Goal: Check status: Check status

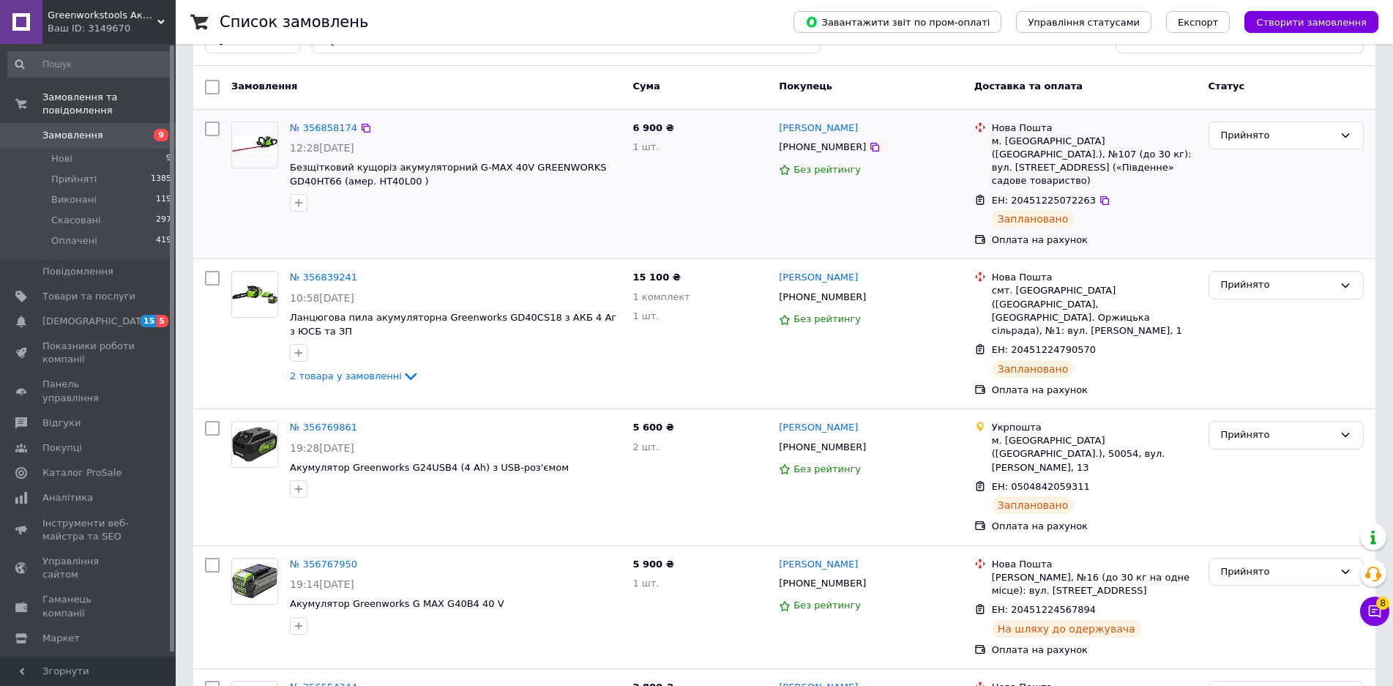
scroll to position [73, 0]
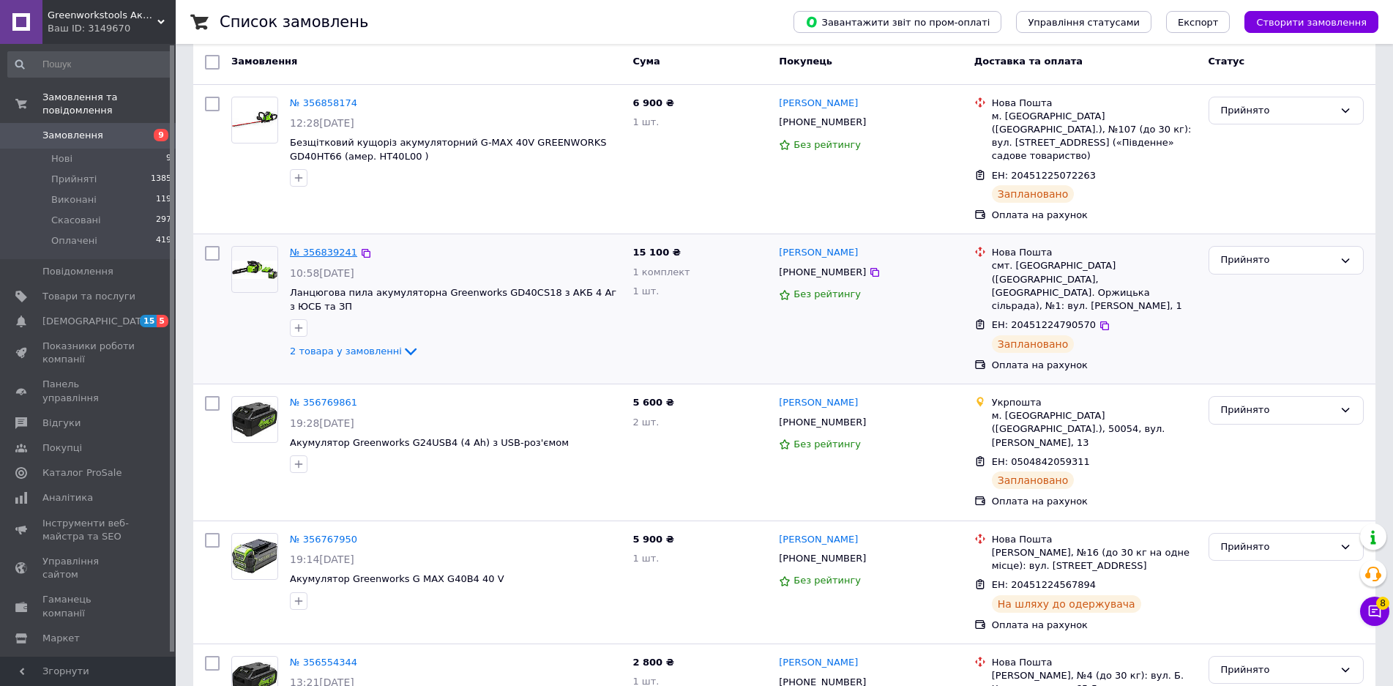
click at [321, 247] on link "№ 356839241" at bounding box center [323, 252] width 67 height 11
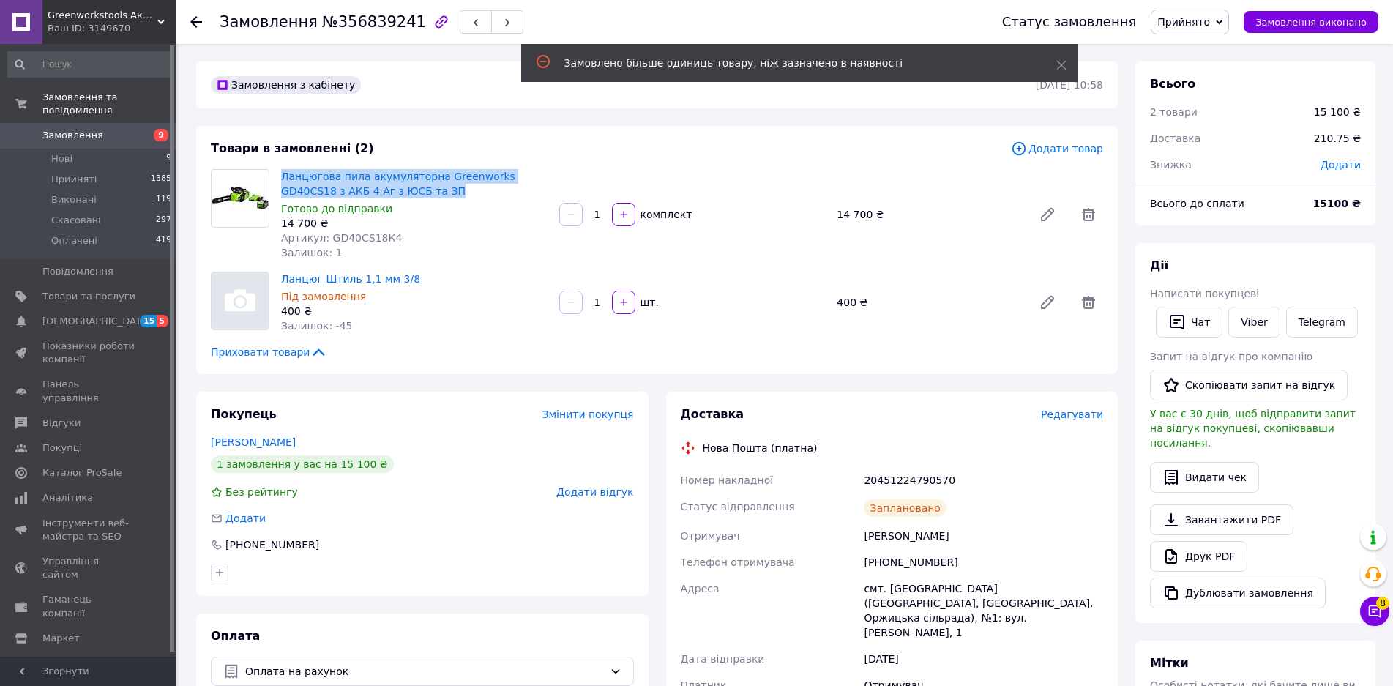
drag, startPoint x: 396, startPoint y: 192, endPoint x: 280, endPoint y: 173, distance: 117.1
click at [280, 173] on div "Ланцюгова пила акумуляторна Greenworks GD40CS18 з АКБ 4 Аг з ЮСБ та ЗП Готово д…" at bounding box center [414, 214] width 278 height 97
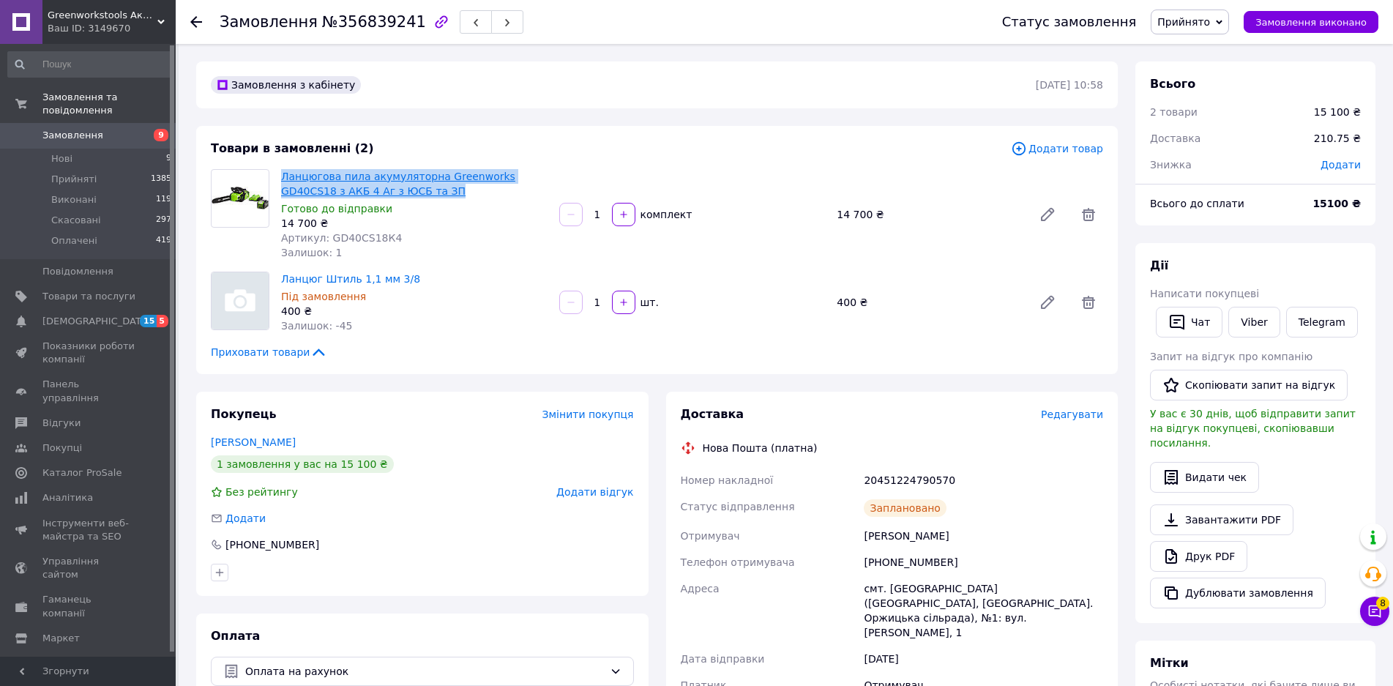
copy link "Ланцюгова пила акумуляторна Greenworks GD40CS18 з АКБ 4 Аг з ЮСБ та ЗП"
click at [53, 129] on span "Замовлення" at bounding box center [72, 135] width 61 height 13
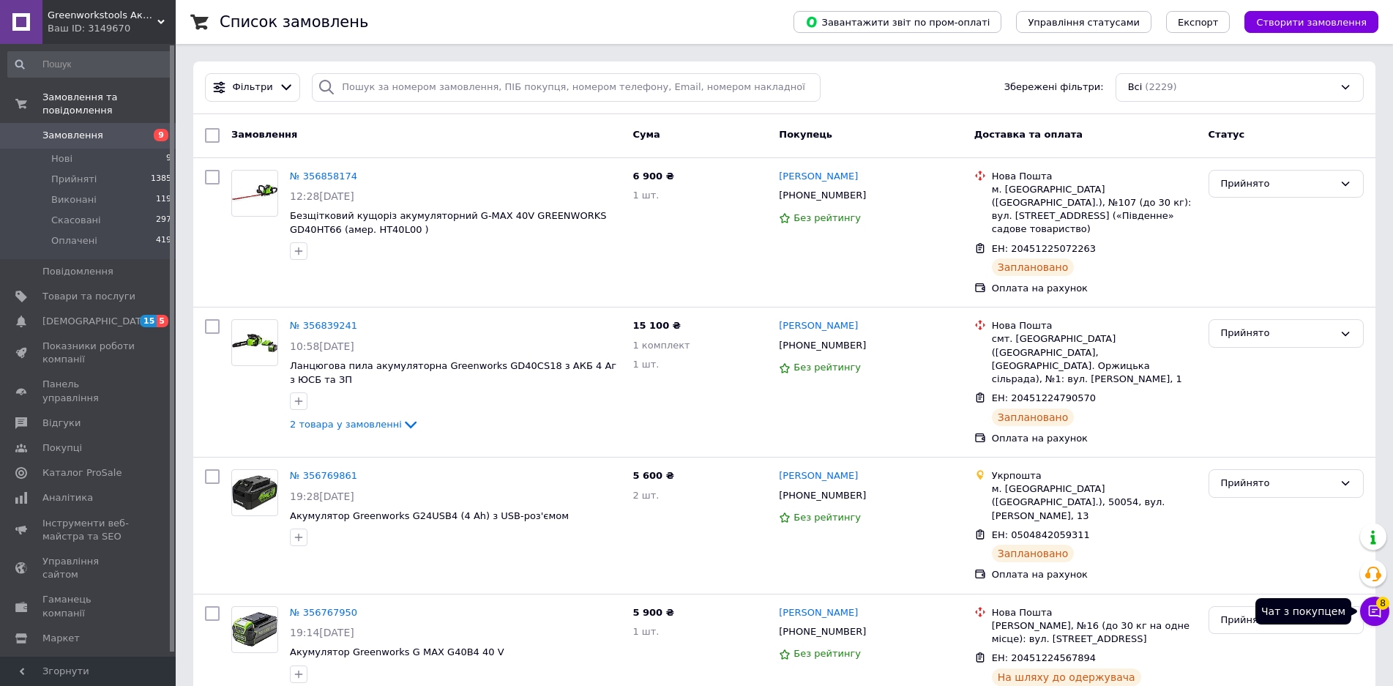
click at [1374, 612] on icon at bounding box center [1375, 611] width 12 height 12
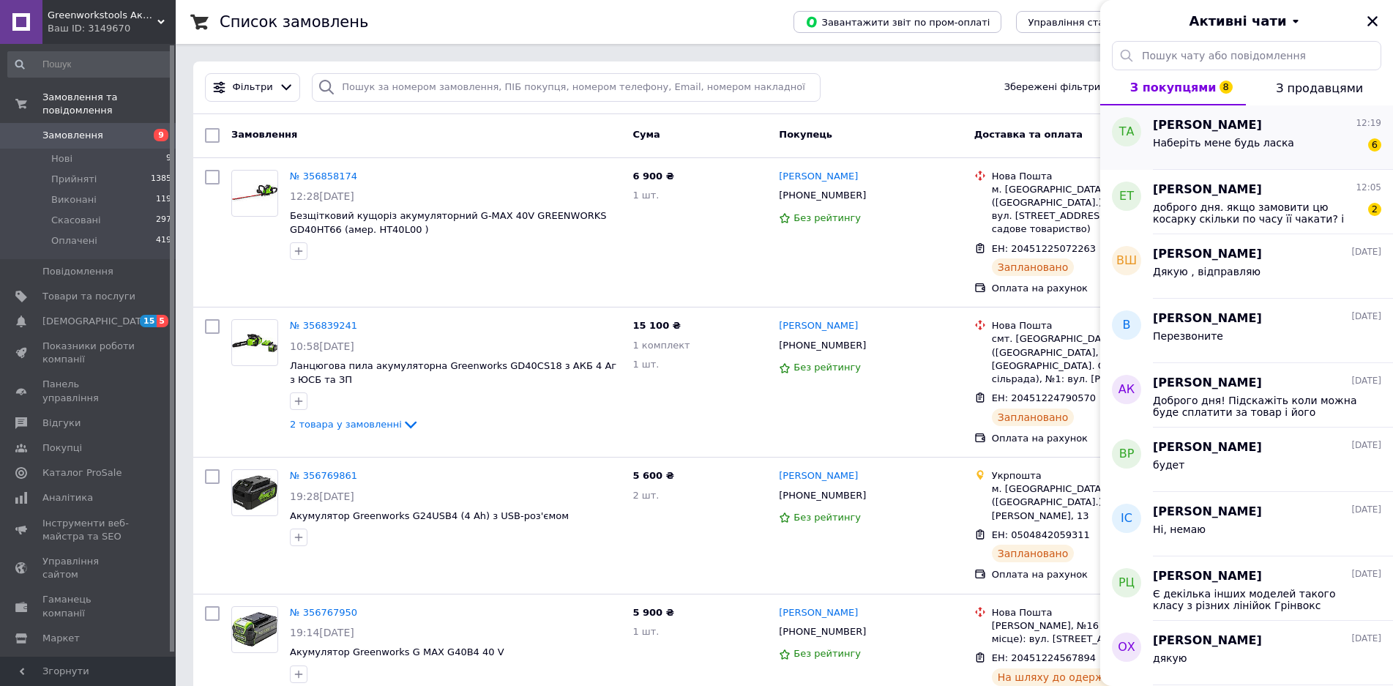
click at [1265, 144] on span "Наберіть мене будь ласка" at bounding box center [1223, 143] width 141 height 12
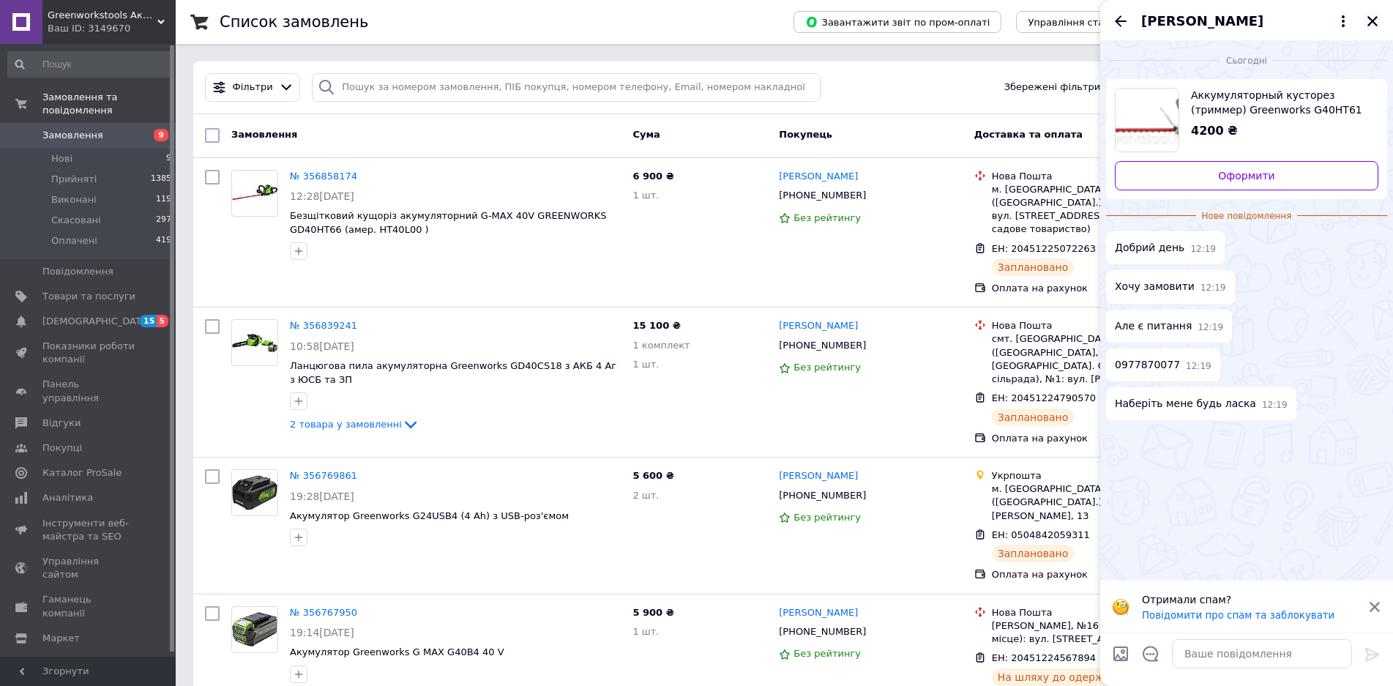
click at [1369, 20] on icon "Закрити" at bounding box center [1372, 21] width 13 height 13
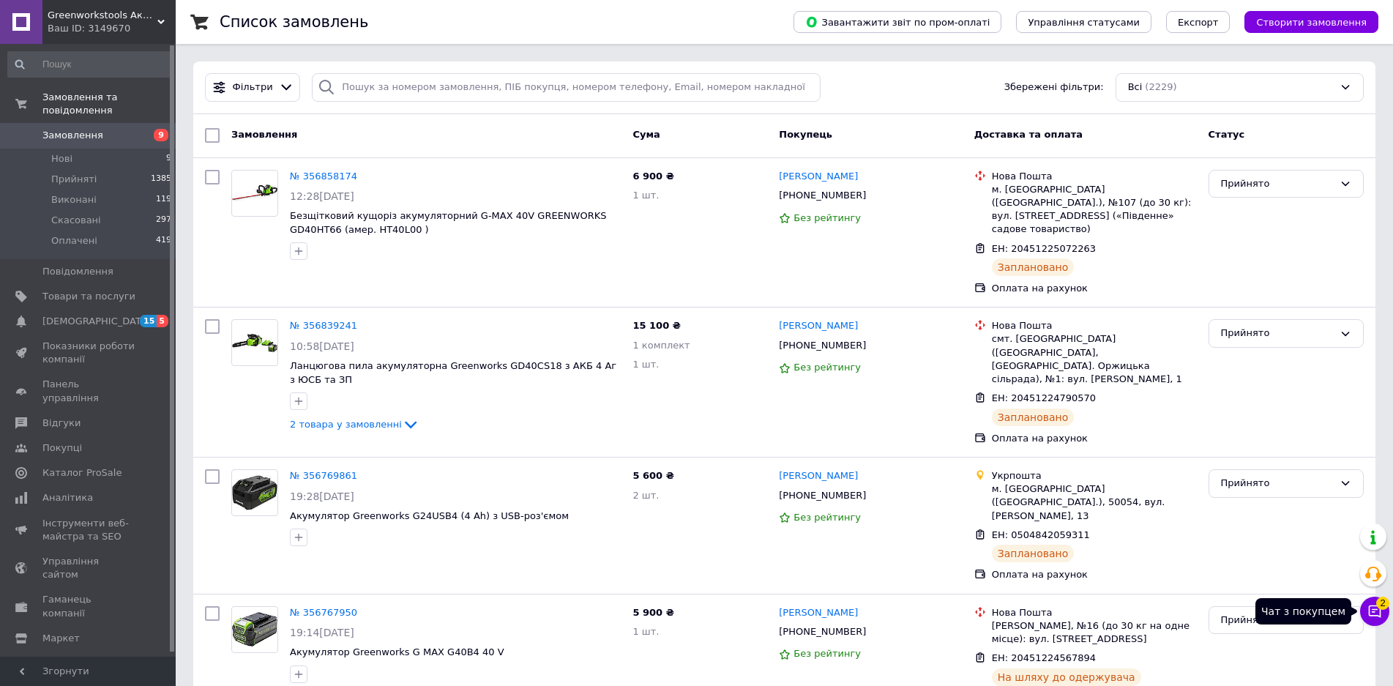
click at [1374, 608] on icon at bounding box center [1374, 611] width 15 height 15
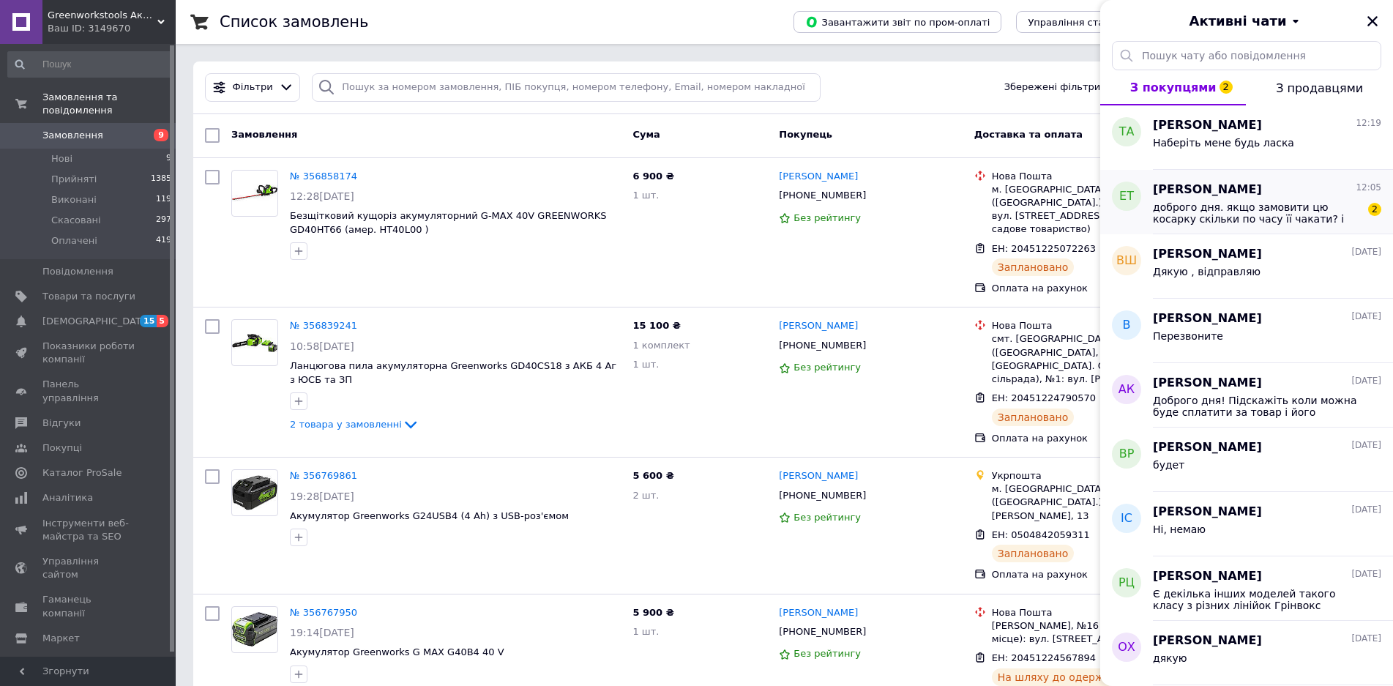
click at [1255, 206] on span "доброго дня. якщо замовити цю косарку скільки по часу її чакати? і друге питанн…" at bounding box center [1257, 212] width 208 height 23
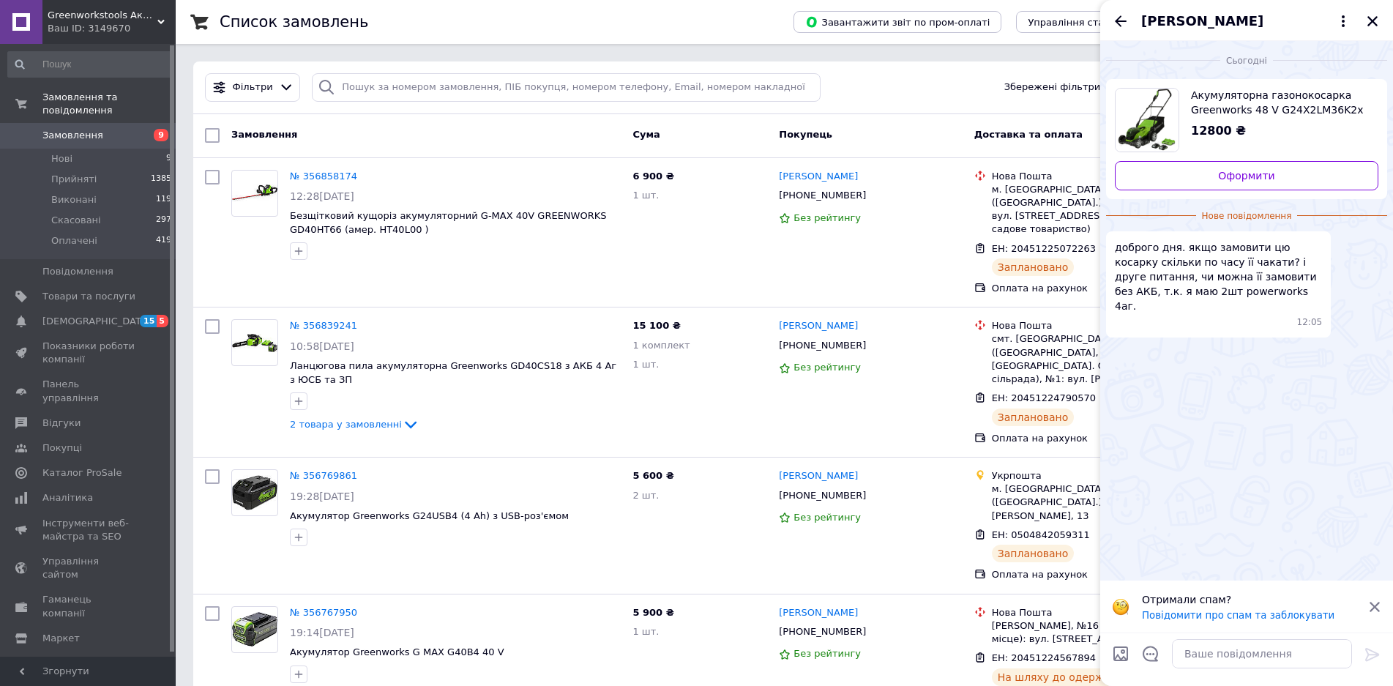
click at [1208, 20] on span "[PERSON_NAME]" at bounding box center [1202, 21] width 122 height 19
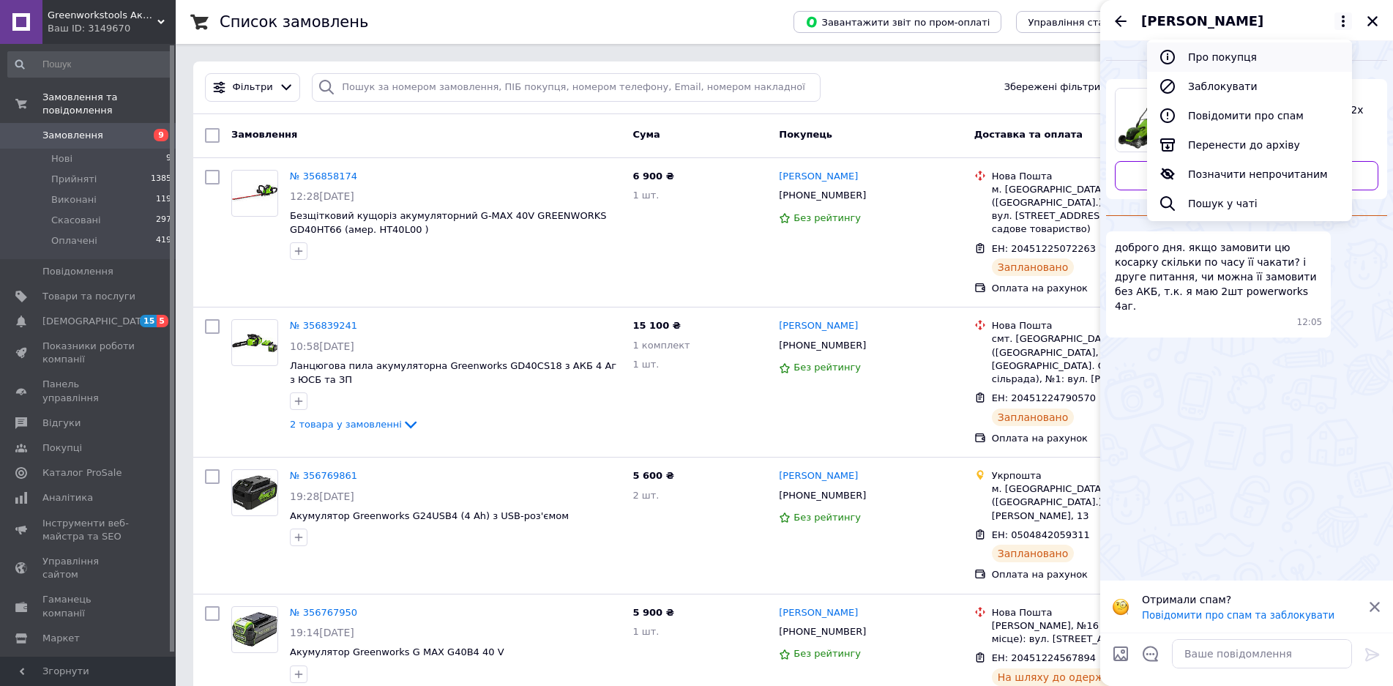
click at [1224, 55] on button "Про покупця" at bounding box center [1249, 56] width 205 height 29
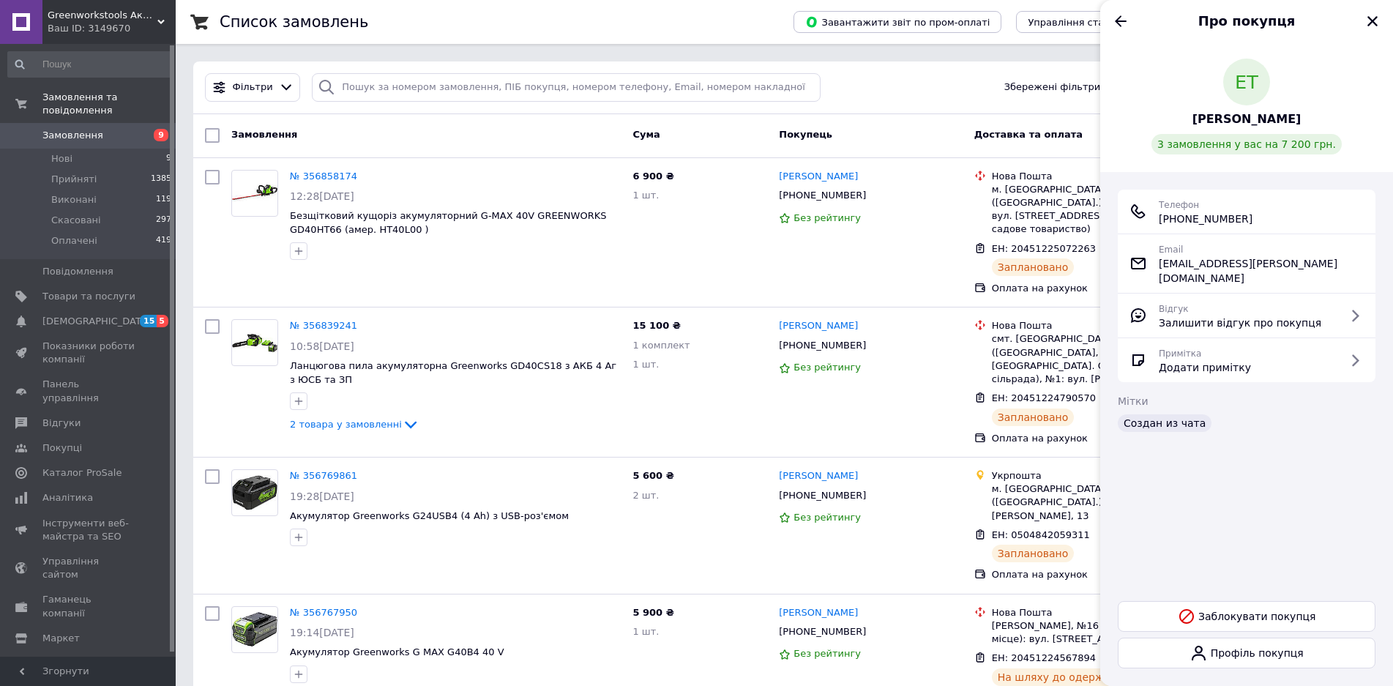
drag, startPoint x: 1267, startPoint y: 218, endPoint x: 1187, endPoint y: 219, distance: 79.8
click at [1187, 219] on div "Телефон [PHONE_NUMBER]" at bounding box center [1246, 211] width 234 height 29
copy span "63) [PHONE_NUMBER]"
